Goal: Task Accomplishment & Management: Manage account settings

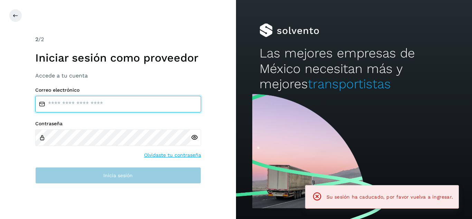
type input "**********"
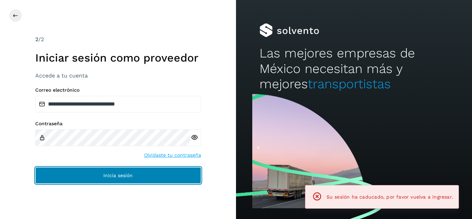
click at [109, 180] on button "Inicia sesión" at bounding box center [118, 175] width 166 height 17
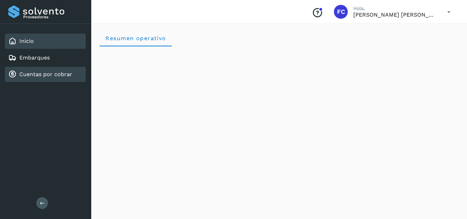
click at [16, 70] on icon at bounding box center [12, 74] width 8 height 8
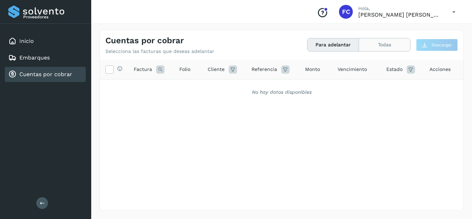
click at [394, 45] on button "Todas" at bounding box center [384, 44] width 51 height 13
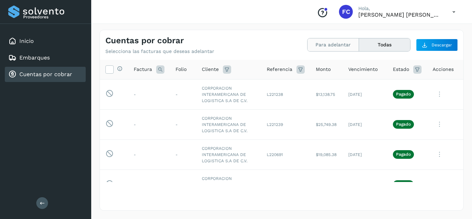
click at [355, 43] on button "Para adelantar" at bounding box center [332, 44] width 51 height 13
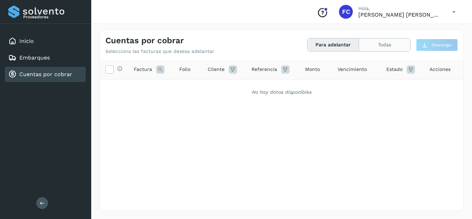
click at [405, 44] on button "Todas" at bounding box center [384, 44] width 51 height 13
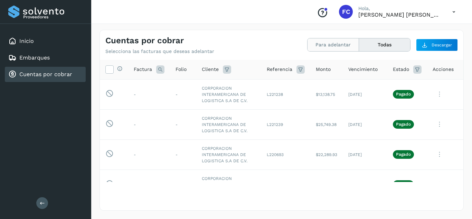
click at [325, 46] on button "Para adelantar" at bounding box center [332, 44] width 51 height 13
